Goal: Task Accomplishment & Management: Manage account settings

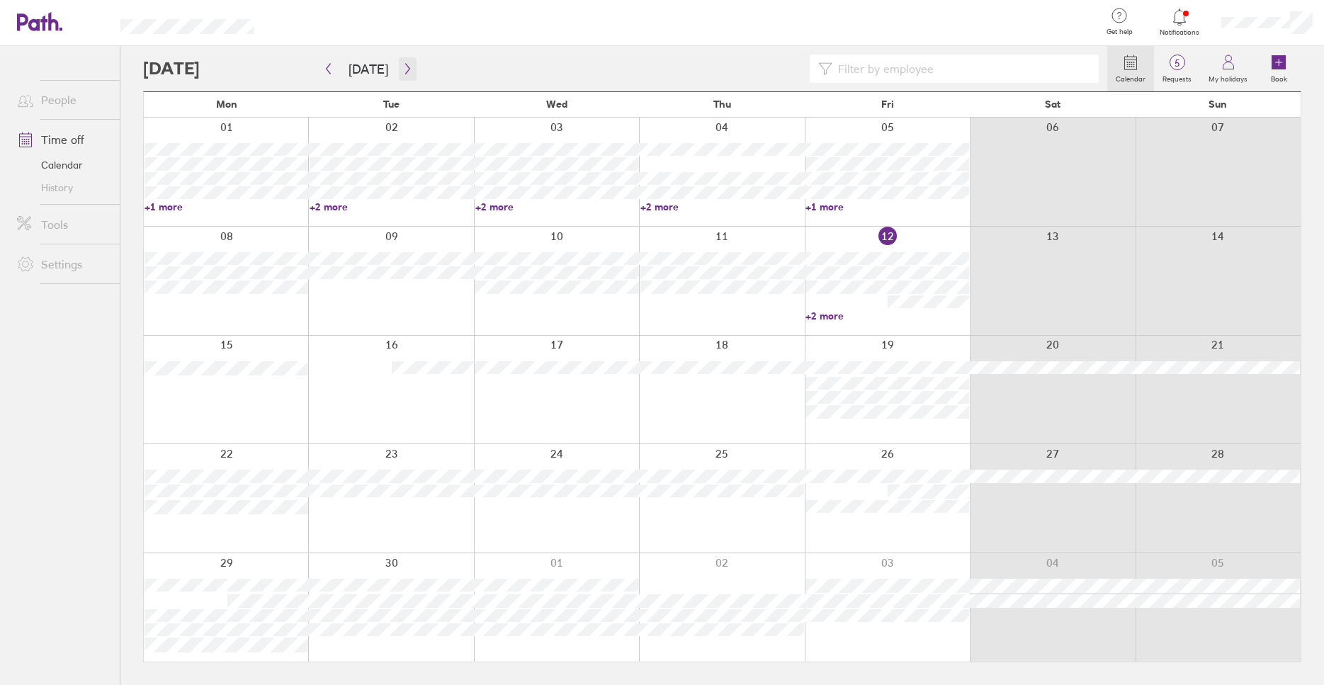
click at [404, 69] on icon "button" at bounding box center [407, 68] width 11 height 11
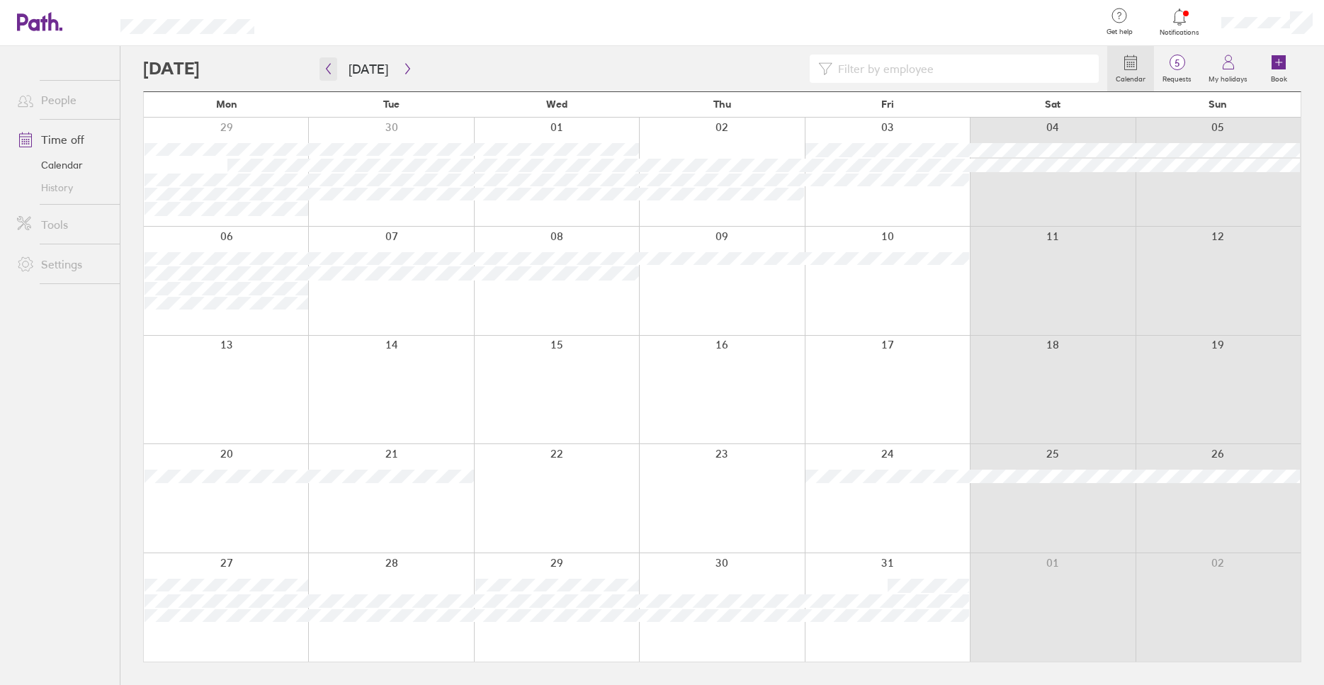
click at [325, 68] on icon "button" at bounding box center [328, 68] width 11 height 11
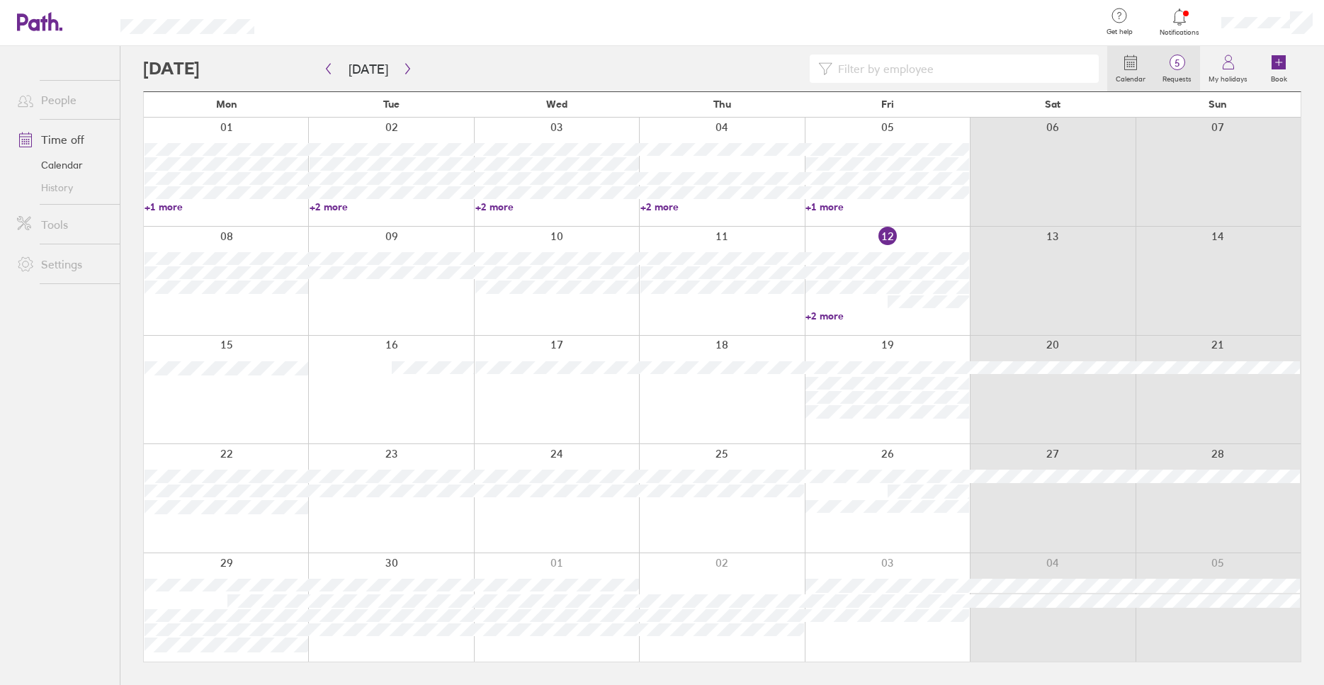
click at [1181, 67] on span "5" at bounding box center [1177, 62] width 46 height 11
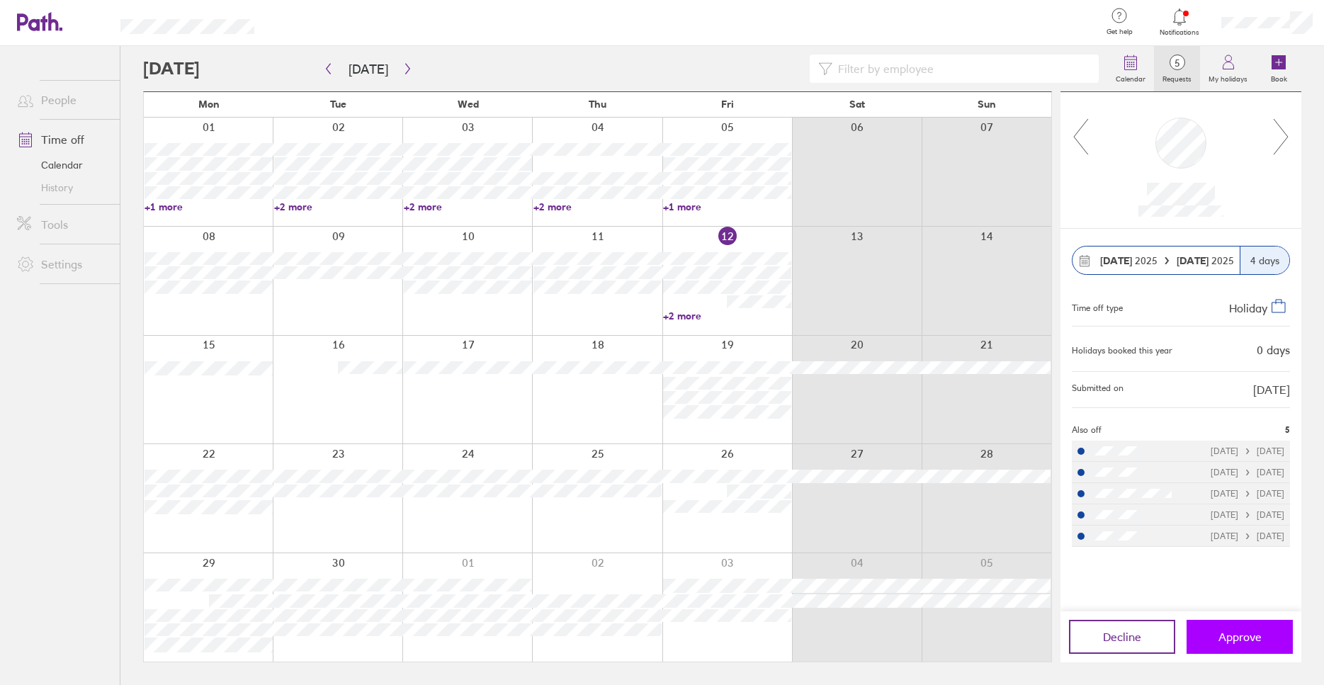
click at [1240, 633] on span "Approve" at bounding box center [1240, 637] width 43 height 13
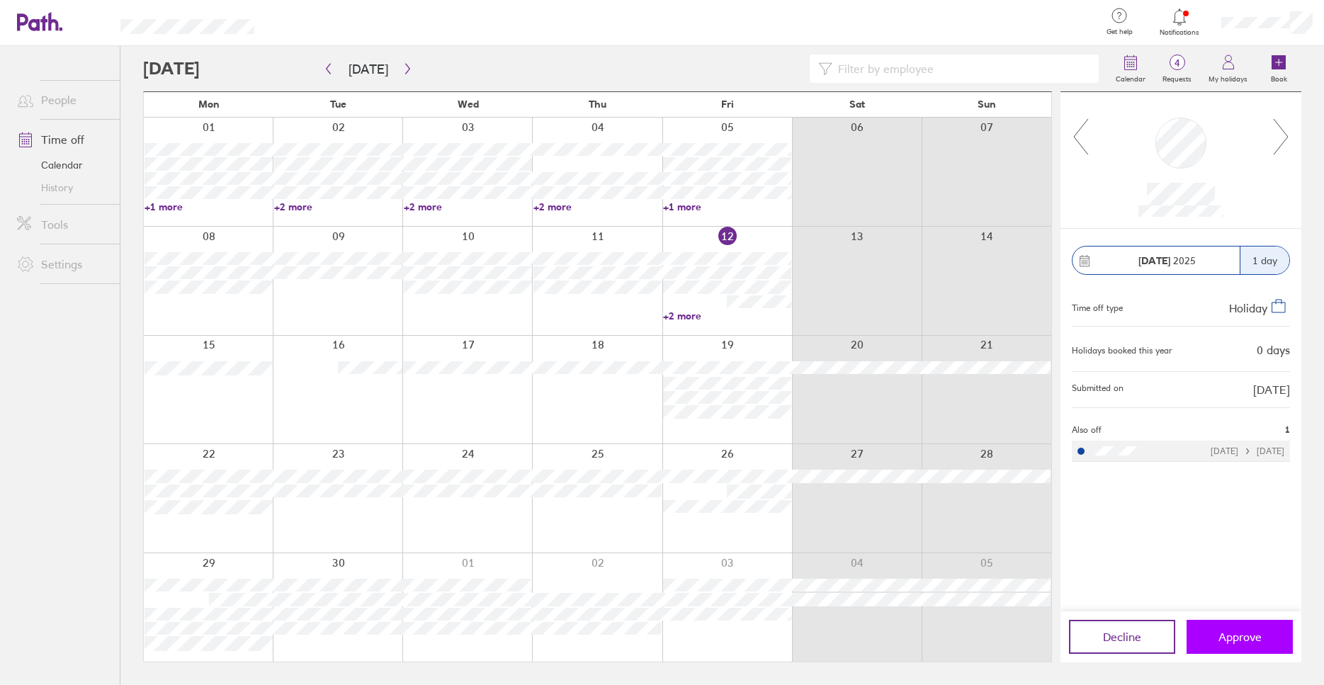
click at [1227, 637] on span "Approve" at bounding box center [1240, 637] width 43 height 13
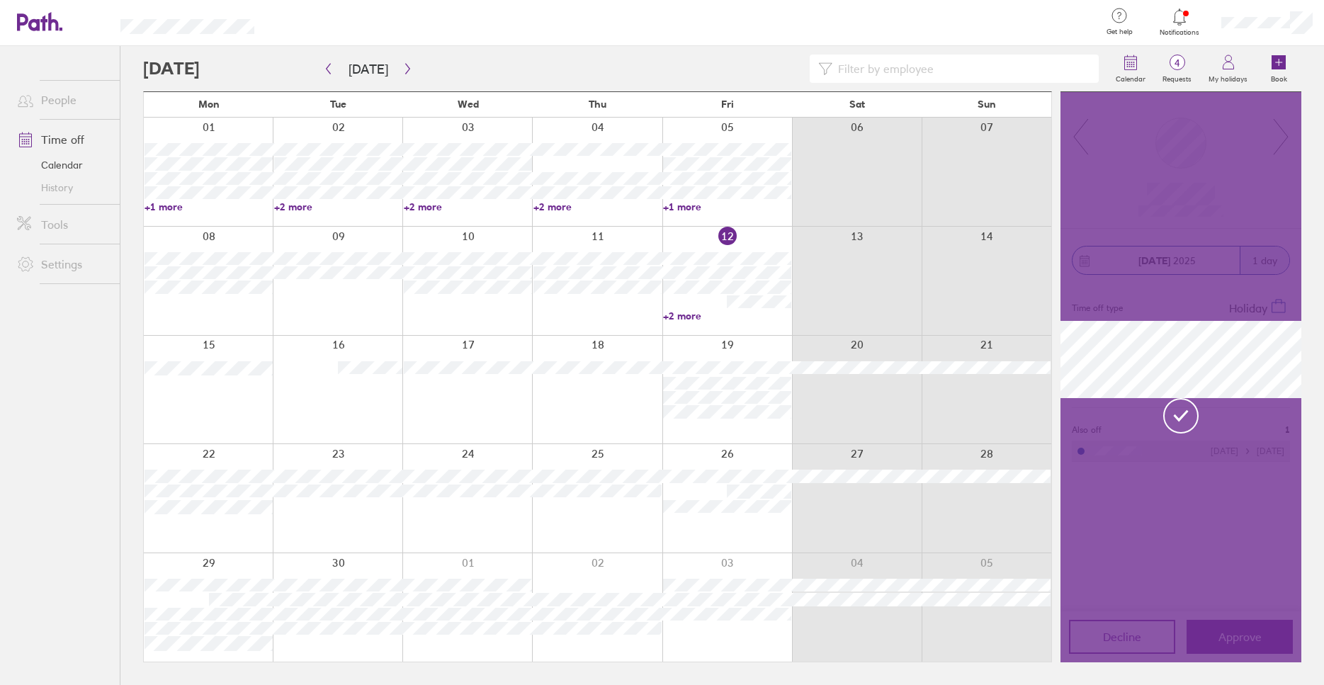
click at [1183, 414] on icon at bounding box center [1181, 415] width 18 height 21
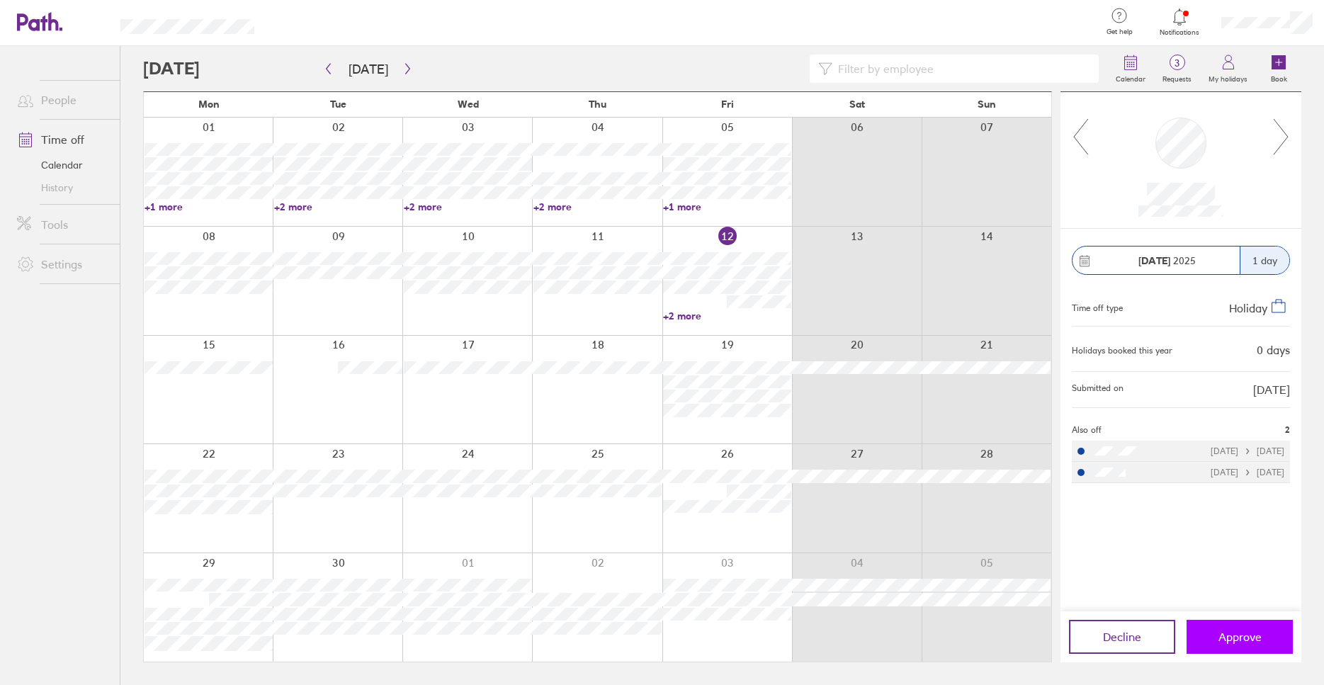
click at [1234, 634] on span "Approve" at bounding box center [1240, 637] width 43 height 13
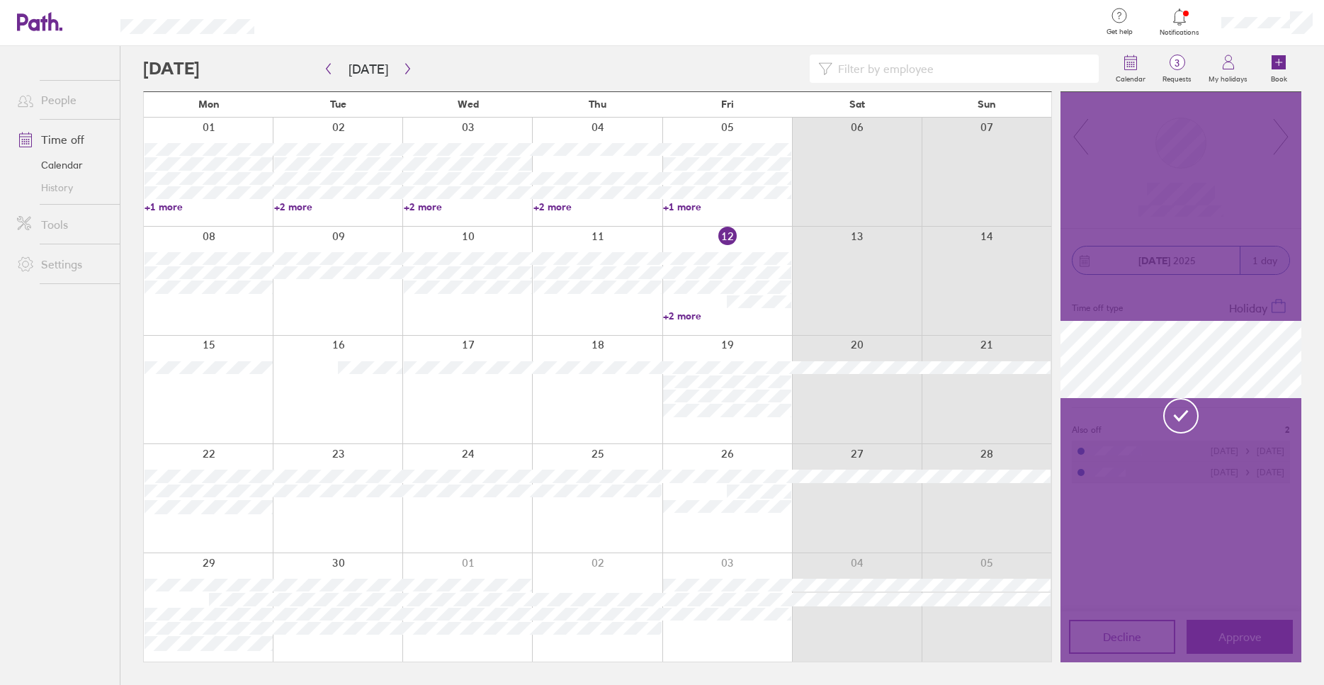
click at [1176, 408] on icon at bounding box center [1181, 415] width 18 height 21
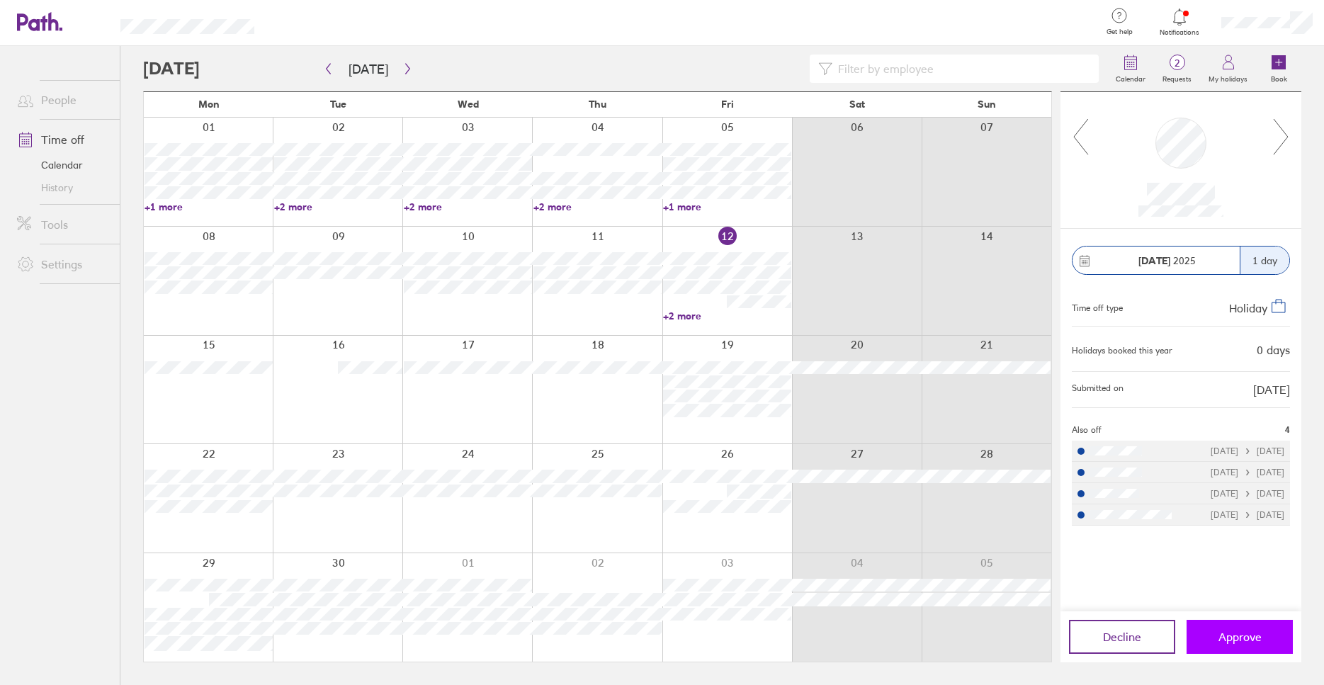
click at [1242, 640] on span "Approve" at bounding box center [1240, 637] width 43 height 13
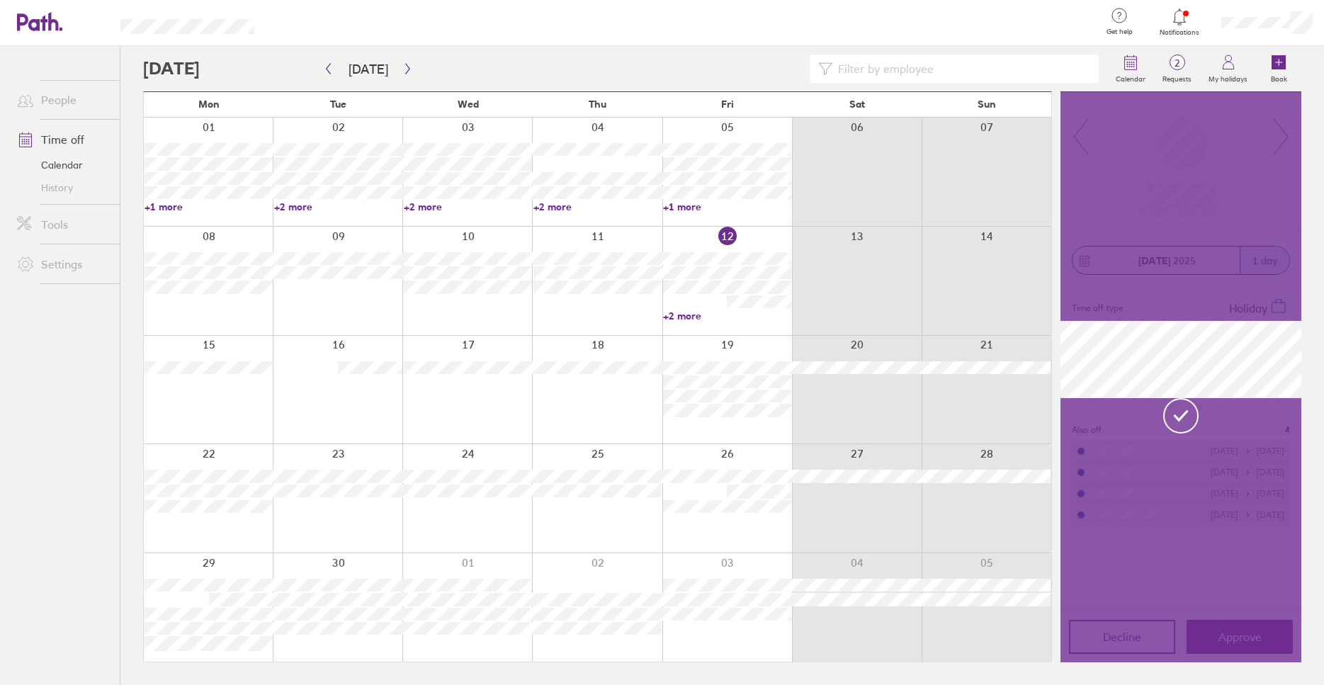
click at [1176, 417] on icon at bounding box center [1182, 416] width 12 height 9
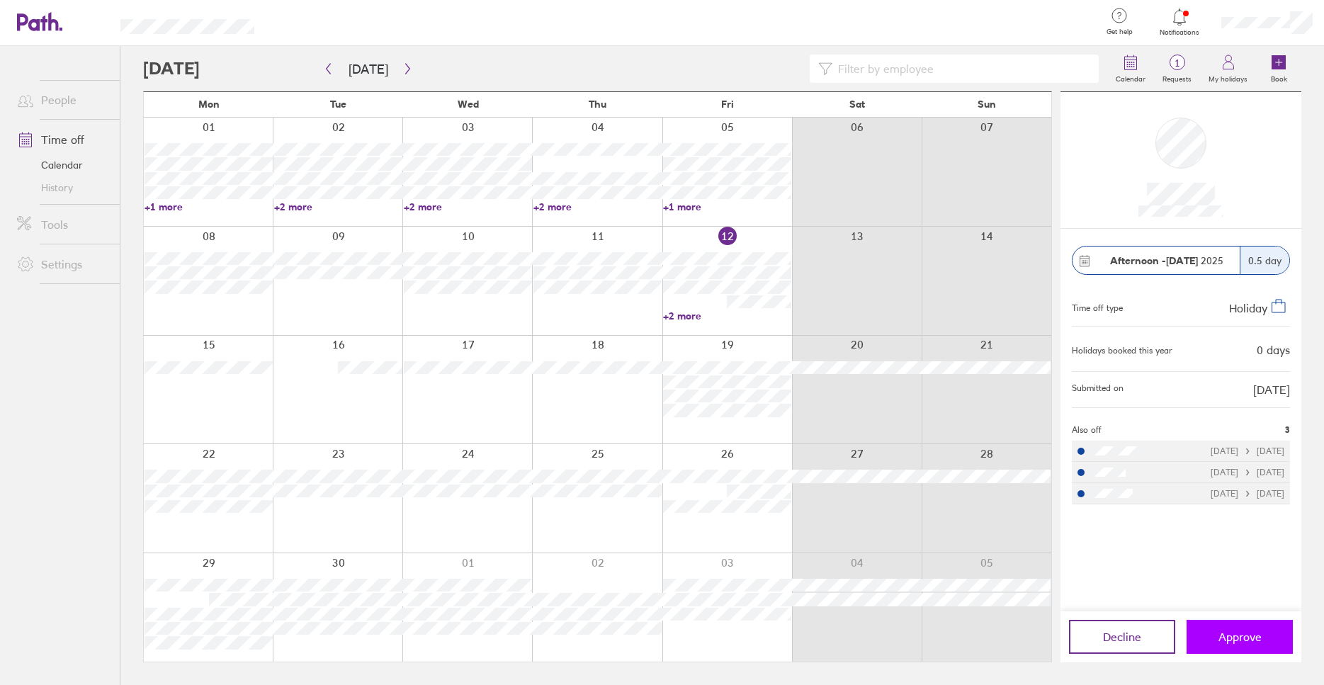
click at [1234, 640] on span "Approve" at bounding box center [1240, 637] width 43 height 13
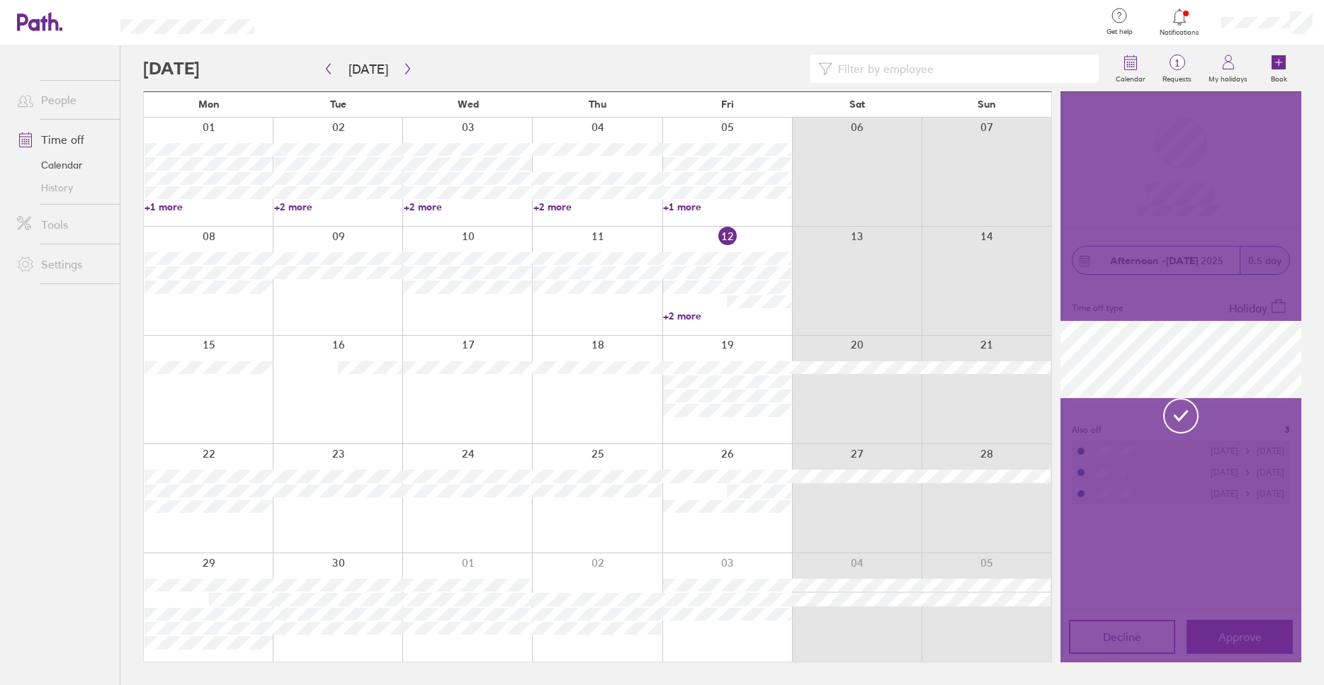
click at [1180, 411] on icon at bounding box center [1181, 415] width 18 height 21
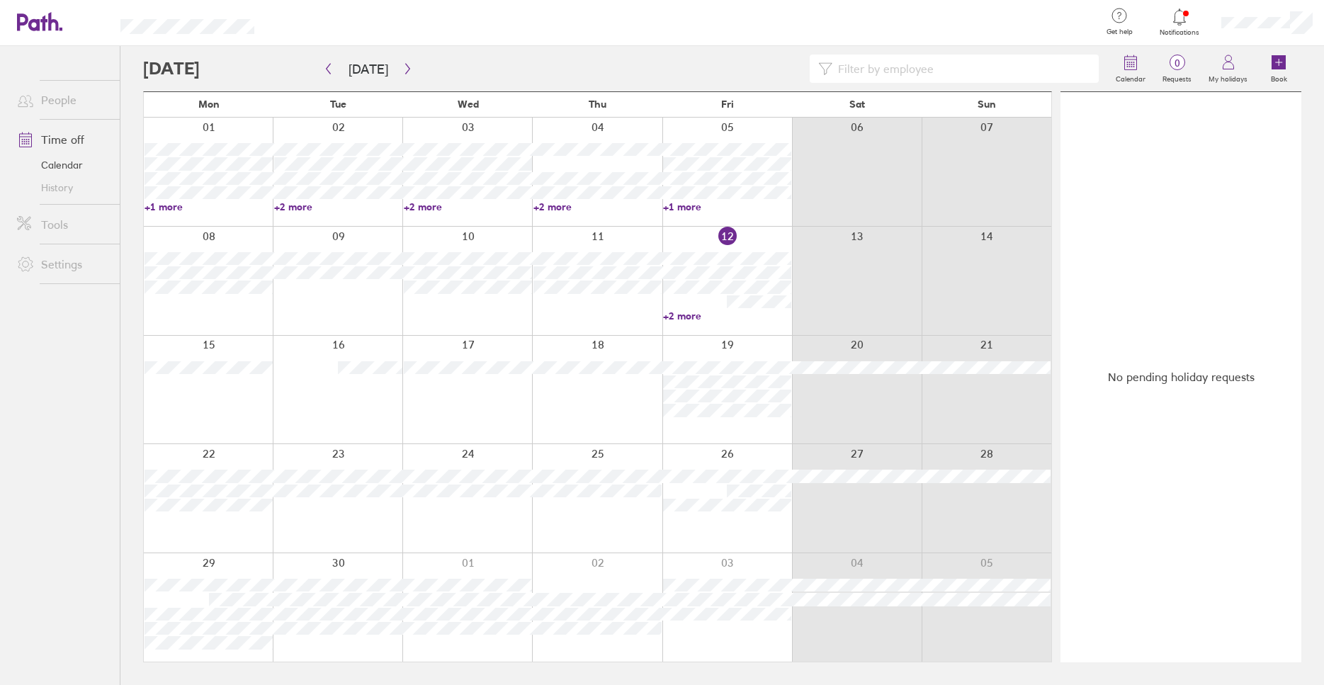
click at [1183, 18] on icon at bounding box center [1179, 17] width 17 height 17
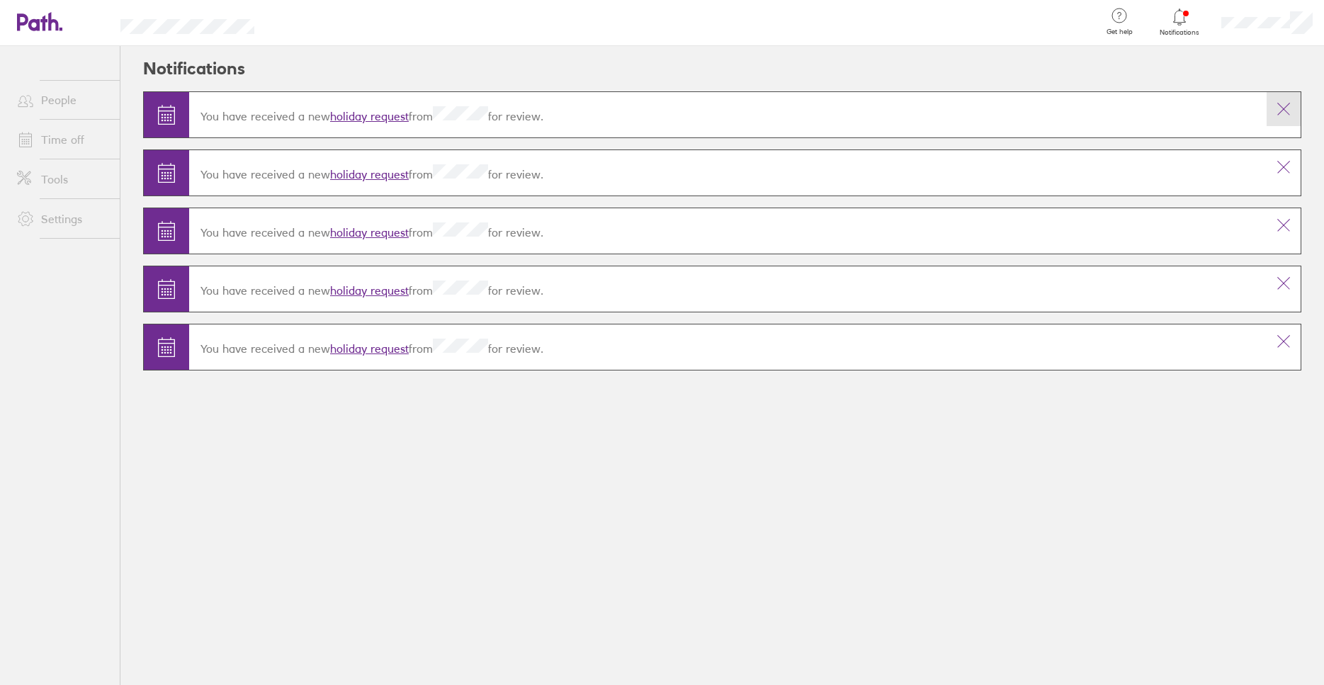
click at [1287, 111] on icon at bounding box center [1283, 109] width 17 height 17
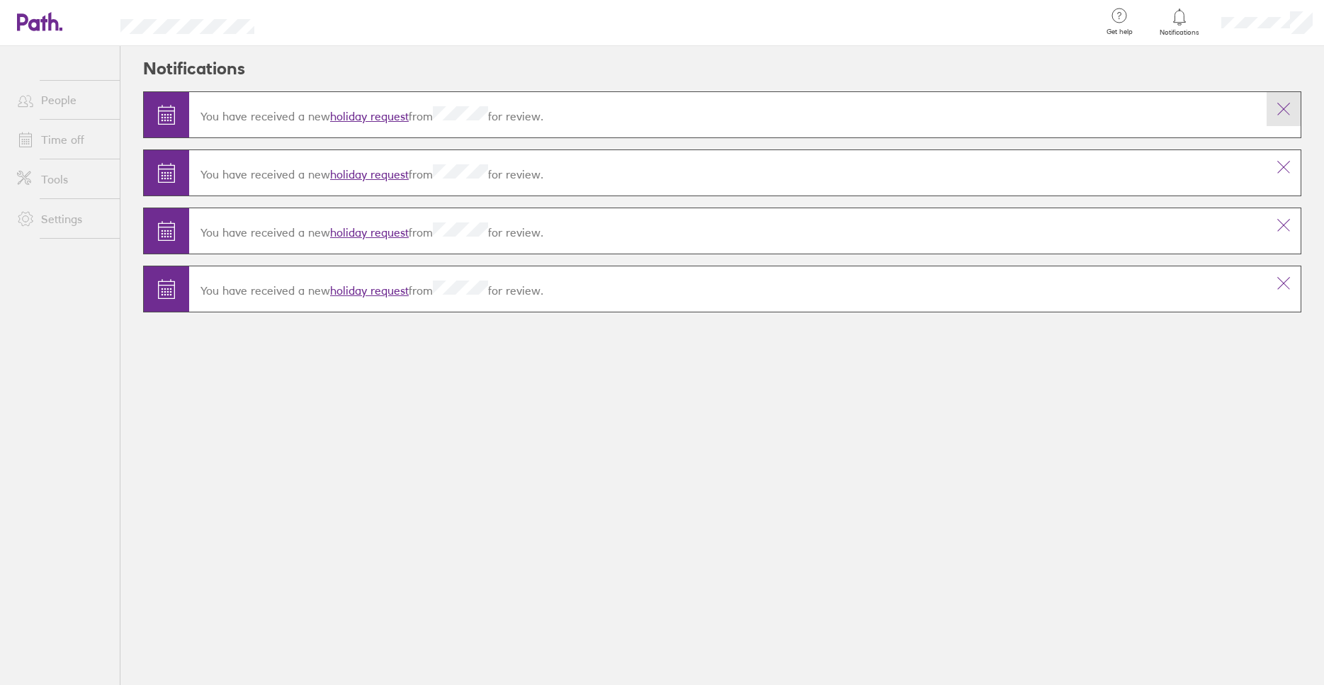
click at [1290, 118] on button at bounding box center [1284, 109] width 34 height 34
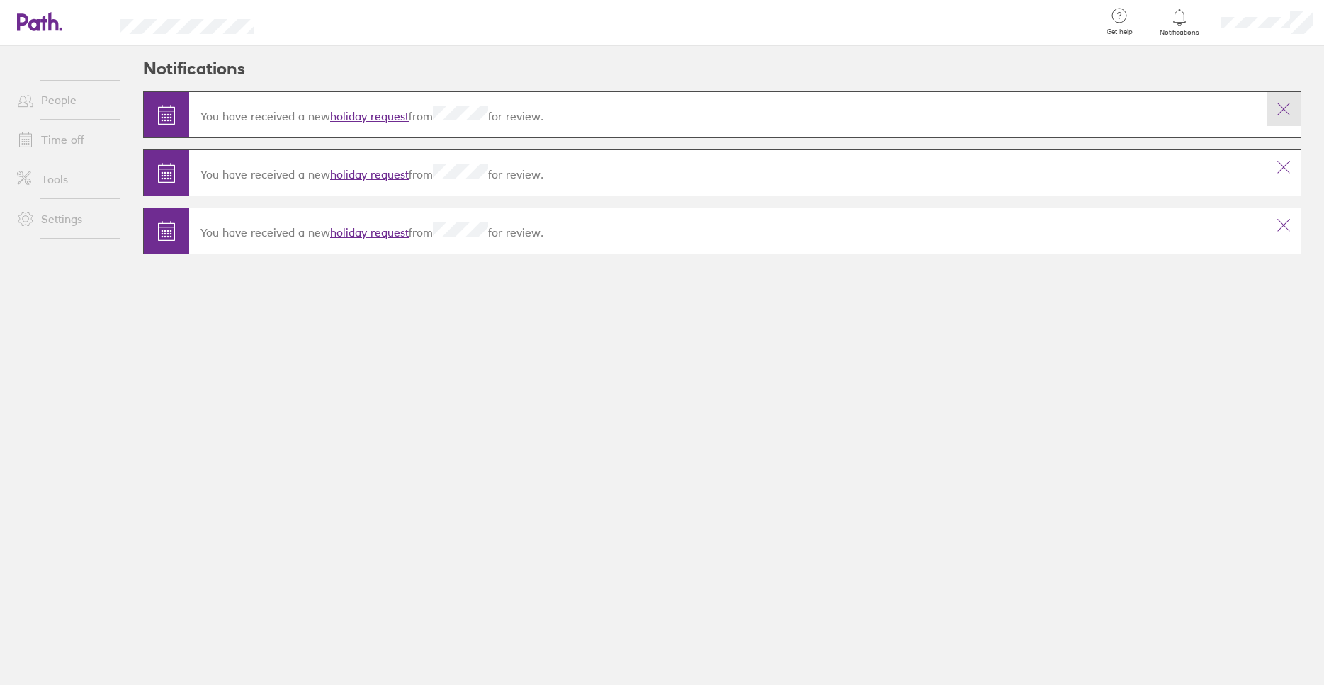
click at [1276, 98] on button at bounding box center [1284, 109] width 34 height 34
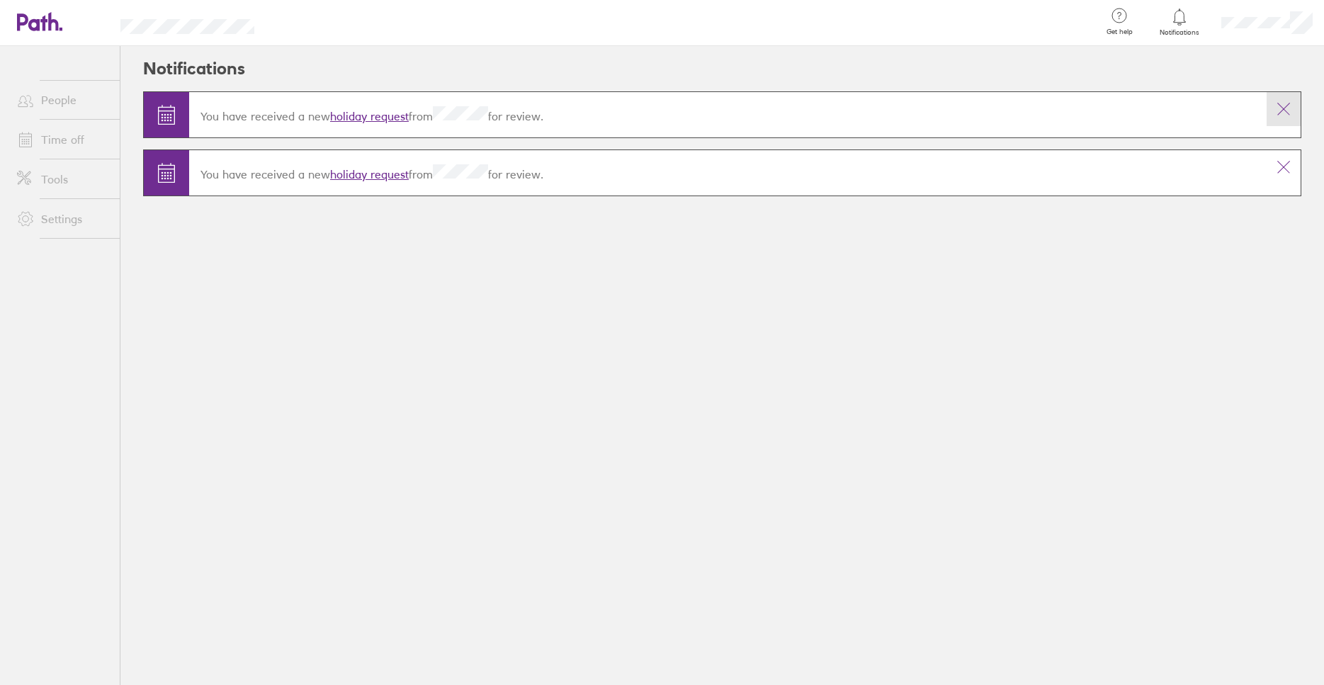
click at [1276, 108] on icon at bounding box center [1283, 109] width 17 height 17
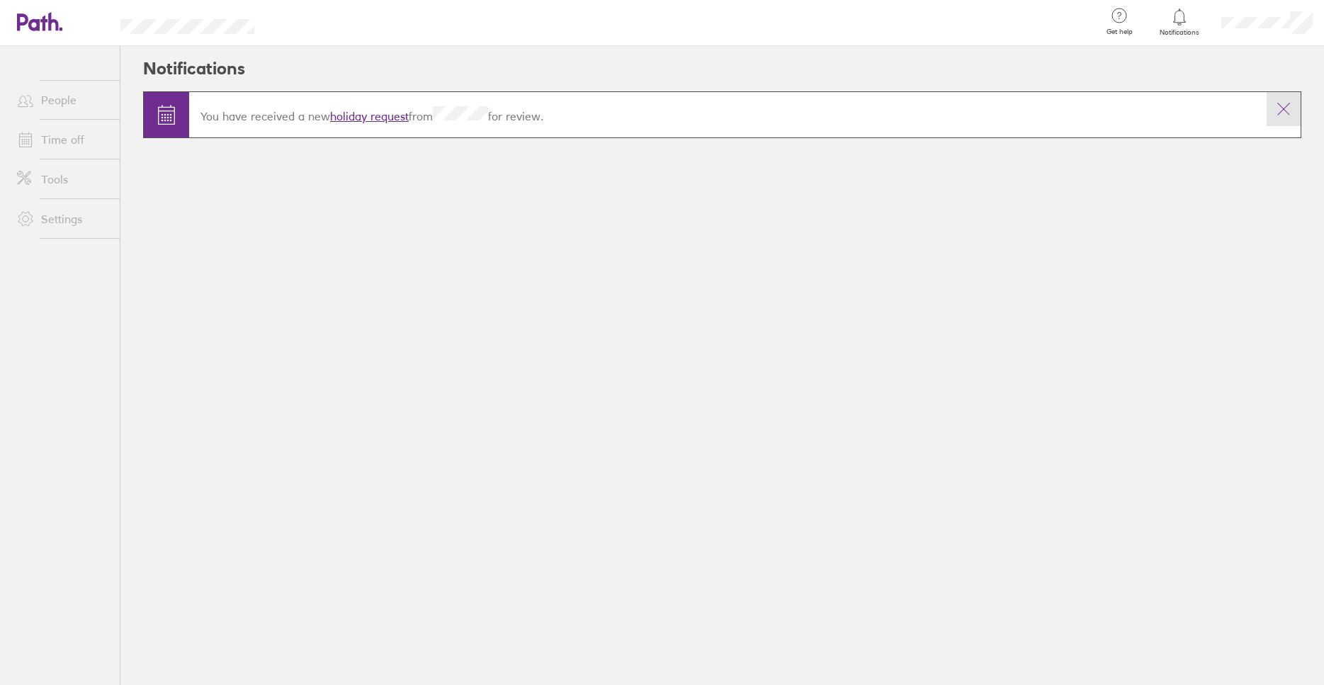
click at [1278, 106] on icon at bounding box center [1283, 109] width 17 height 17
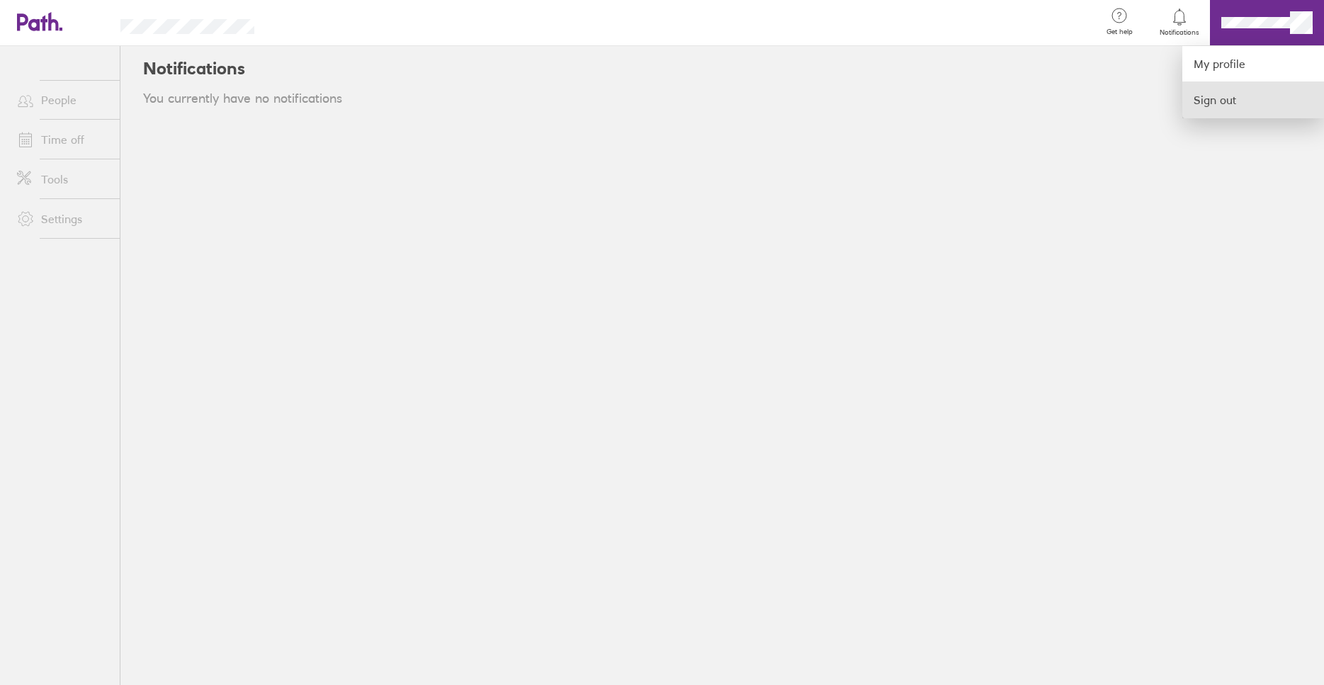
click at [1206, 101] on link "Sign out" at bounding box center [1254, 99] width 142 height 35
